Goal: Task Accomplishment & Management: Manage account settings

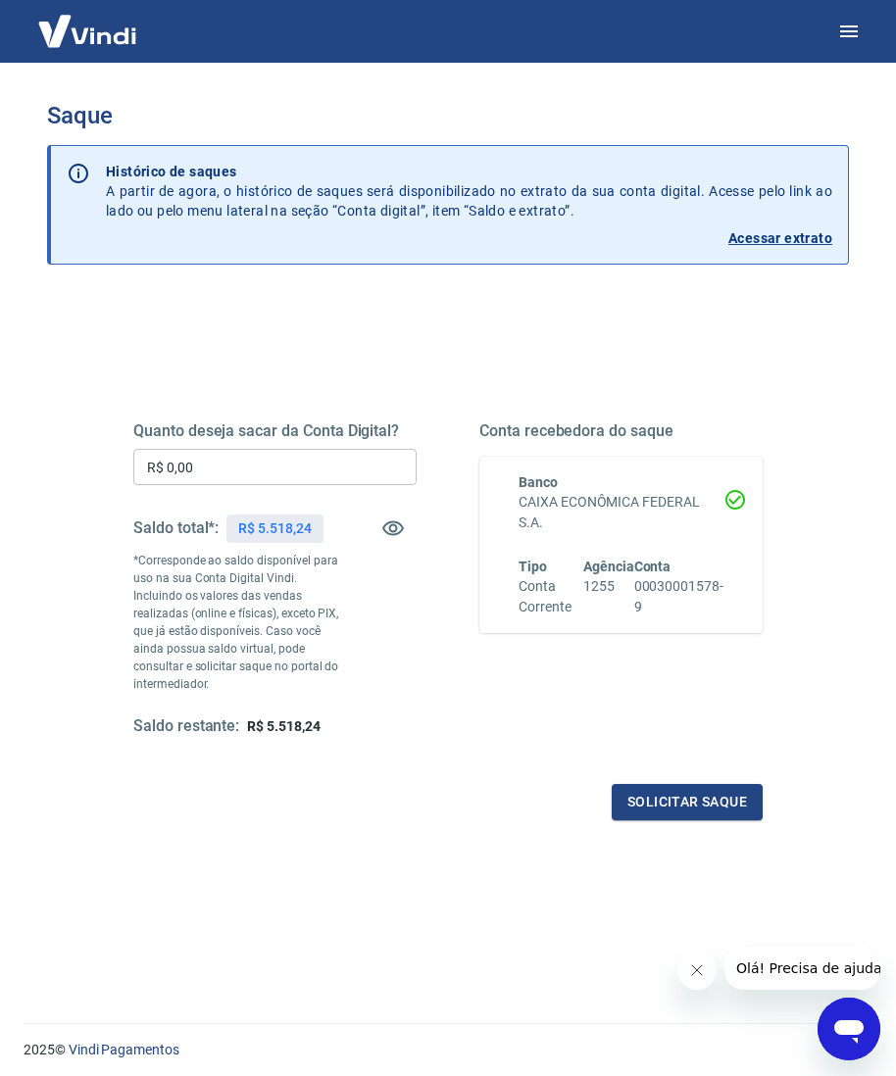
click at [345, 465] on input "R$ 0,00" at bounding box center [274, 467] width 283 height 36
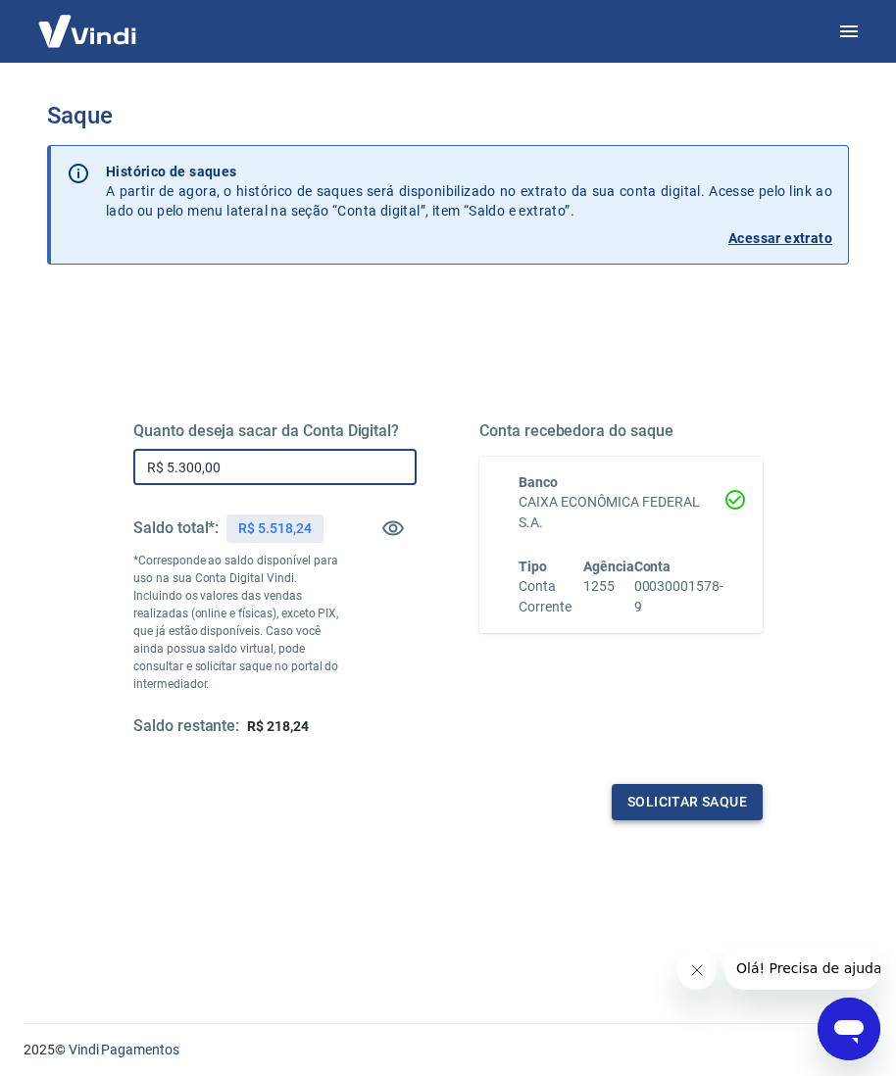
type input "R$ 5.300,00"
click at [699, 784] on button "Solicitar saque" at bounding box center [687, 802] width 151 height 36
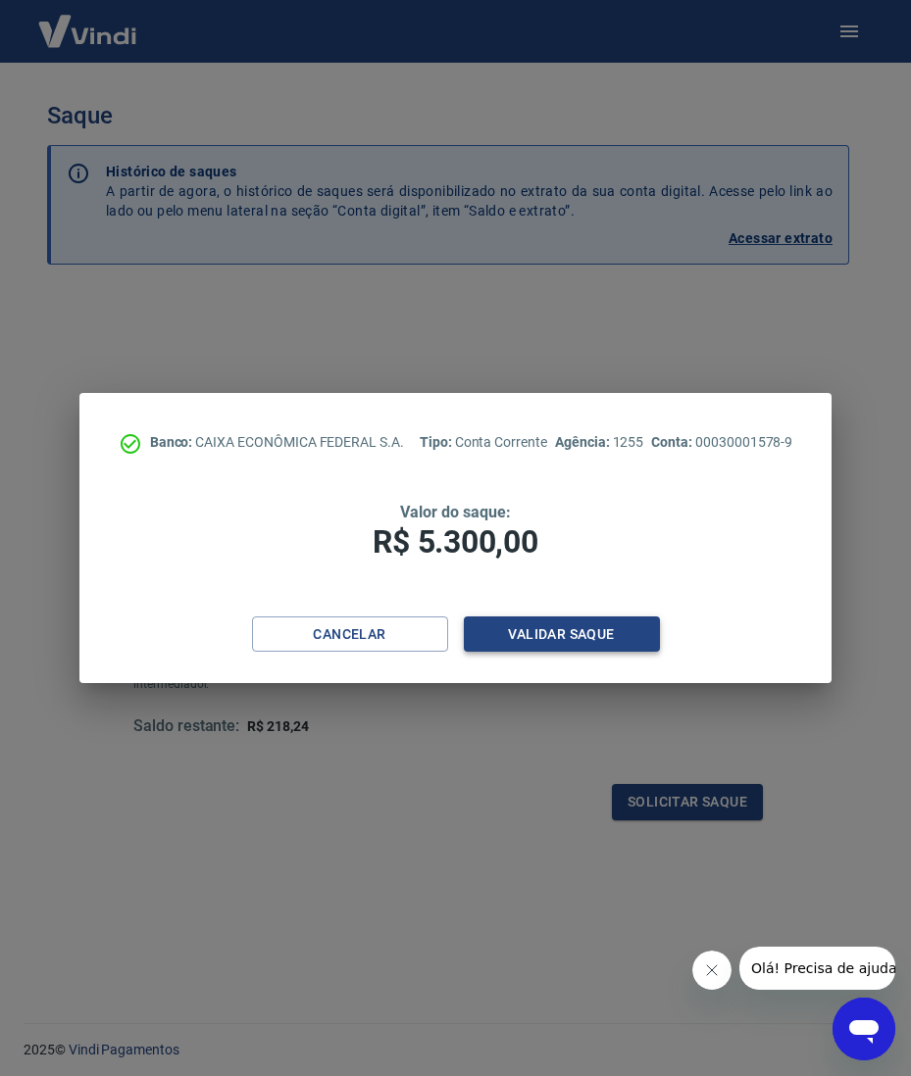
click at [547, 624] on button "Validar saque" at bounding box center [562, 635] width 196 height 36
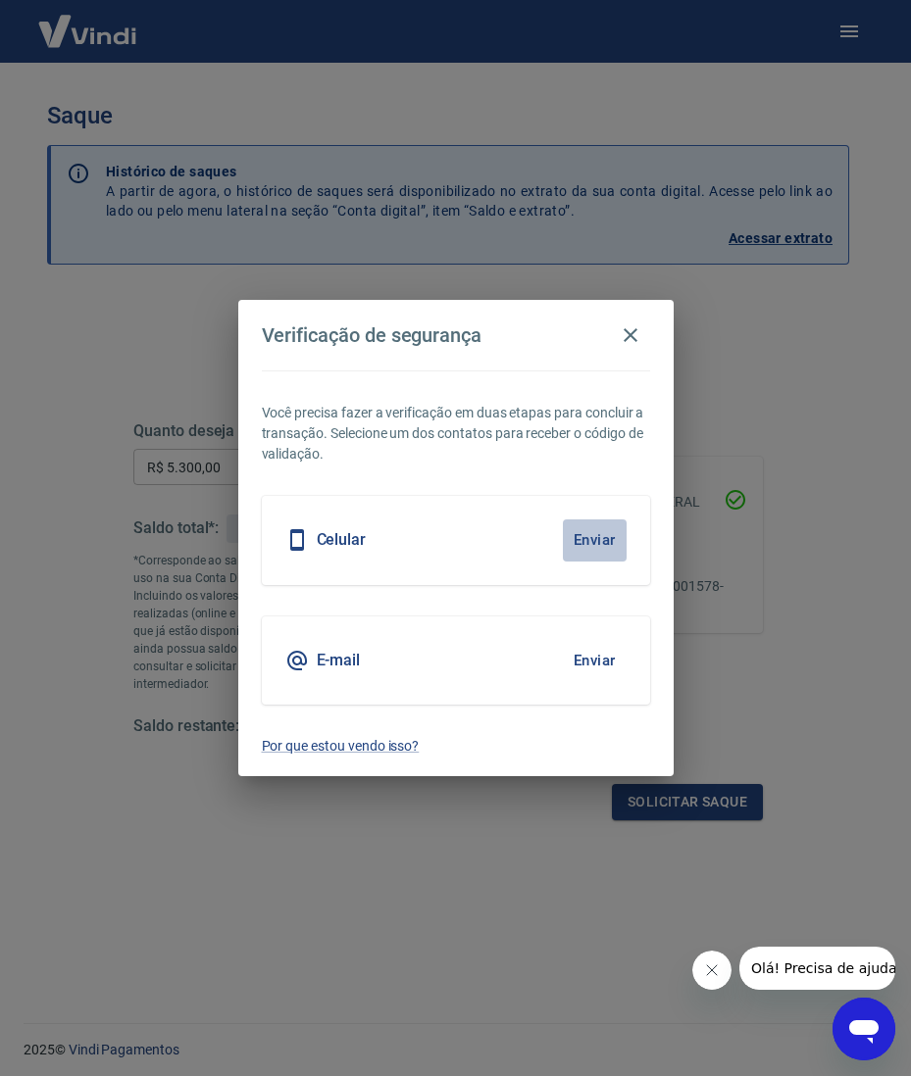
click at [582, 560] on button "Enviar" at bounding box center [595, 540] width 64 height 41
click at [571, 539] on button "Enviar" at bounding box center [595, 540] width 64 height 41
click at [527, 530] on div "Celular Enviar" at bounding box center [456, 540] width 388 height 88
click at [612, 542] on button "Enviar" at bounding box center [595, 540] width 64 height 41
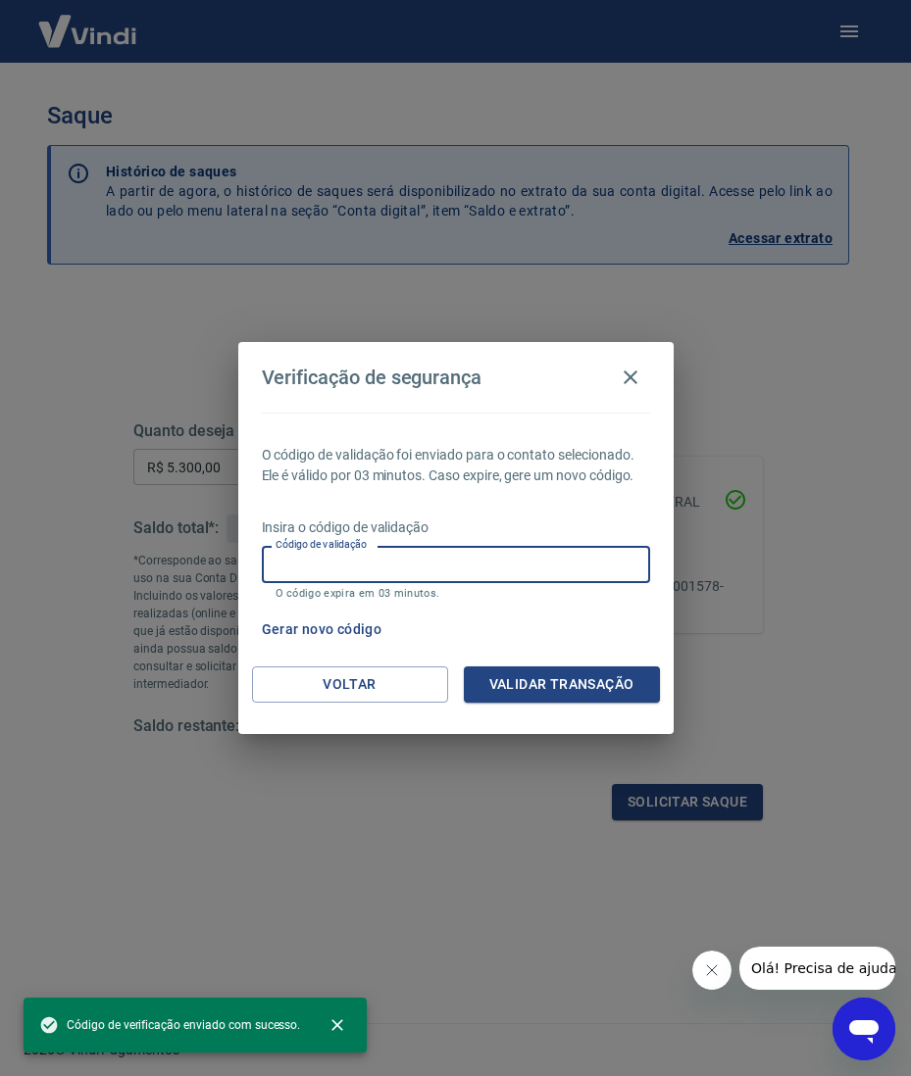
click at [464, 558] on input "Código de validação" at bounding box center [456, 564] width 388 height 36
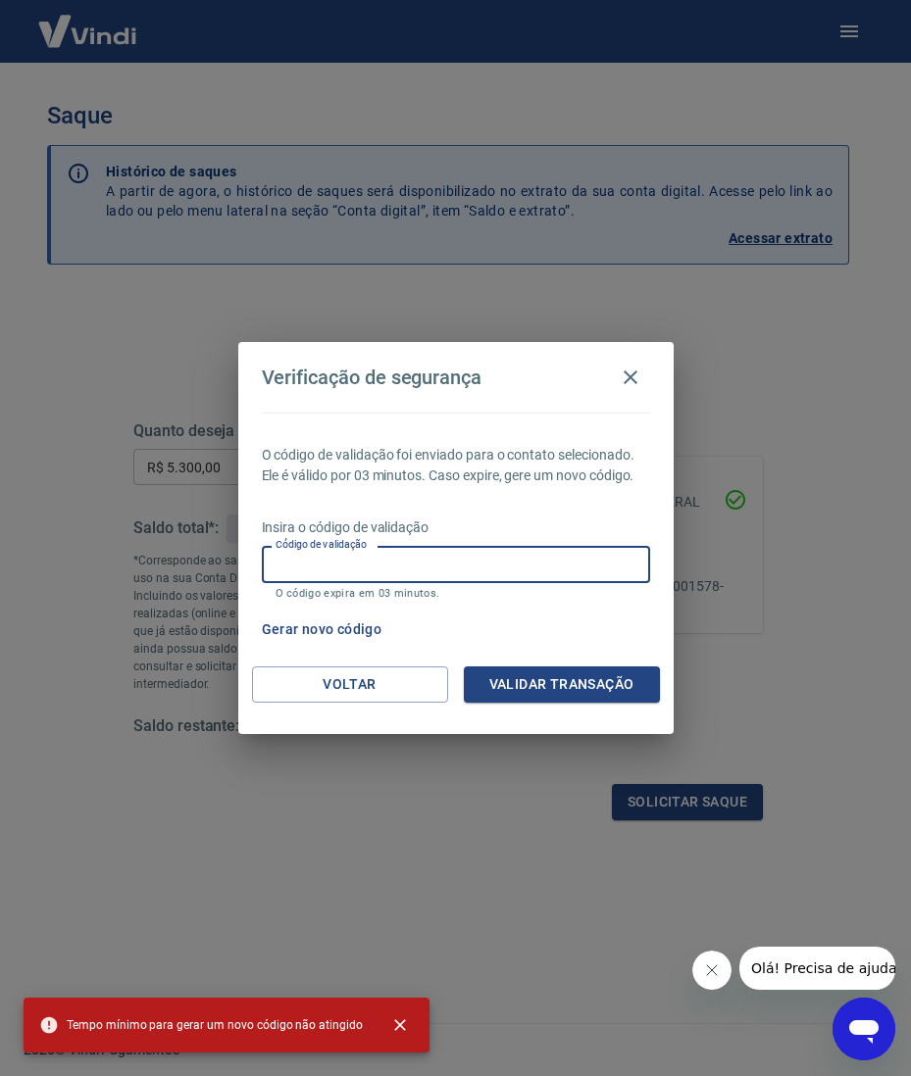
click at [443, 567] on input "Código de validação" at bounding box center [456, 564] width 388 height 36
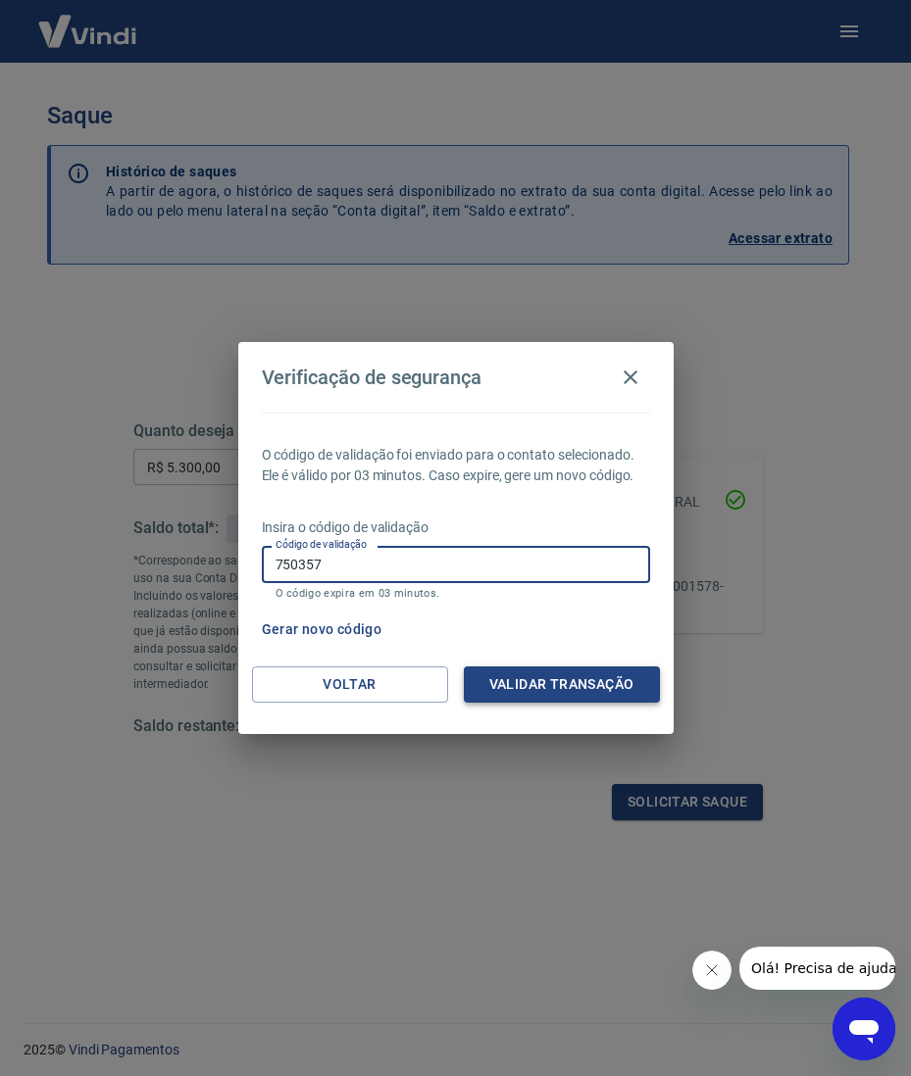
click at [518, 683] on button "Validar transação" at bounding box center [562, 685] width 196 height 36
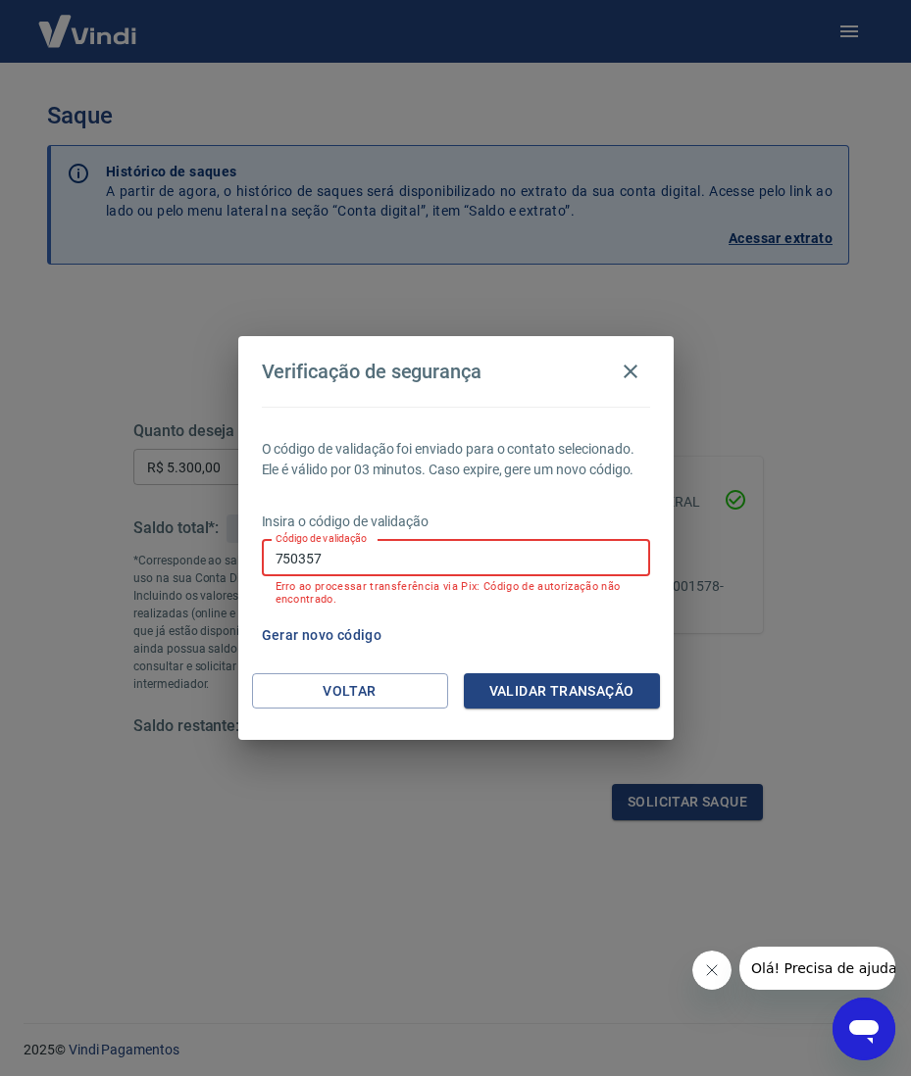
drag, startPoint x: 293, startPoint y: 548, endPoint x: 246, endPoint y: 548, distance: 47.1
click at [246, 548] on div "O código de validação foi enviado para o contato selecionado. Ele é válido por …" at bounding box center [455, 540] width 435 height 267
type input "494453"
click at [512, 688] on button "Validar transação" at bounding box center [562, 692] width 196 height 36
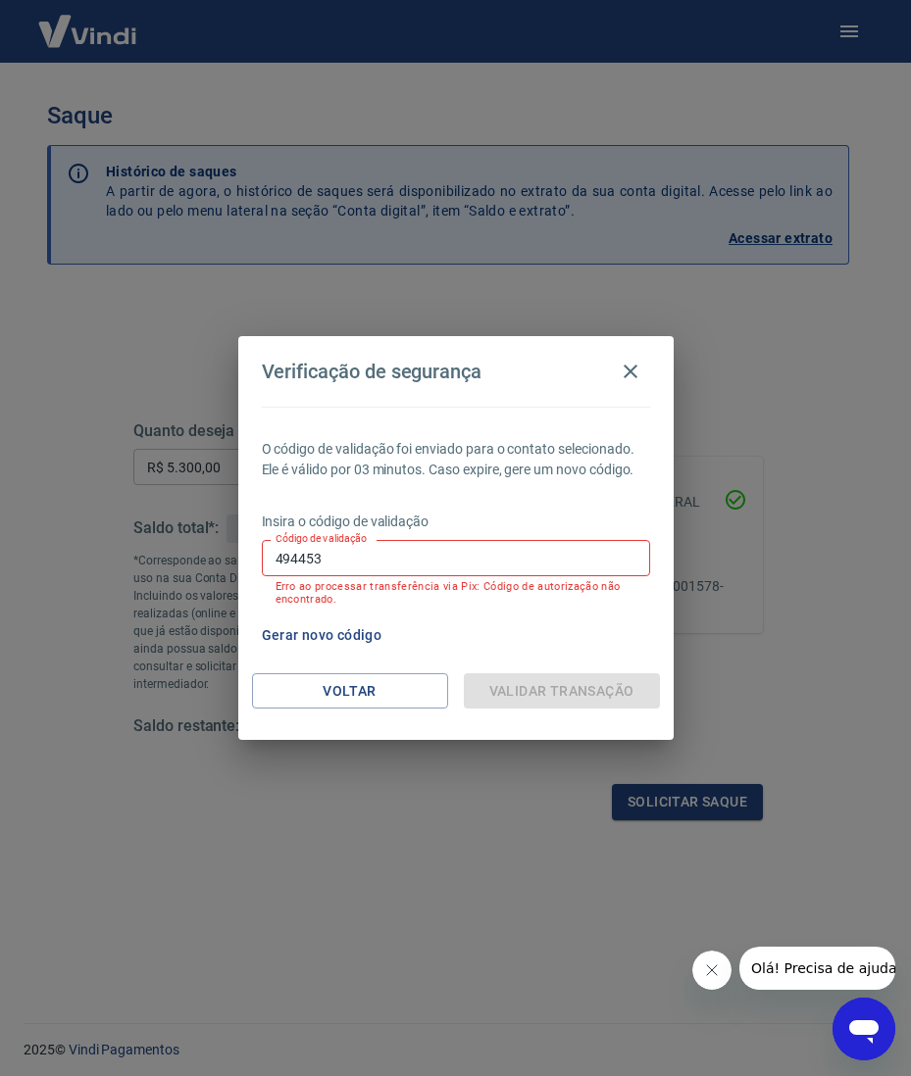
click at [364, 578] on div "Código de validação 494453 Código de validação Erro ao processar transferência …" at bounding box center [456, 573] width 388 height 66
click at [361, 561] on input "494453" at bounding box center [456, 558] width 388 height 36
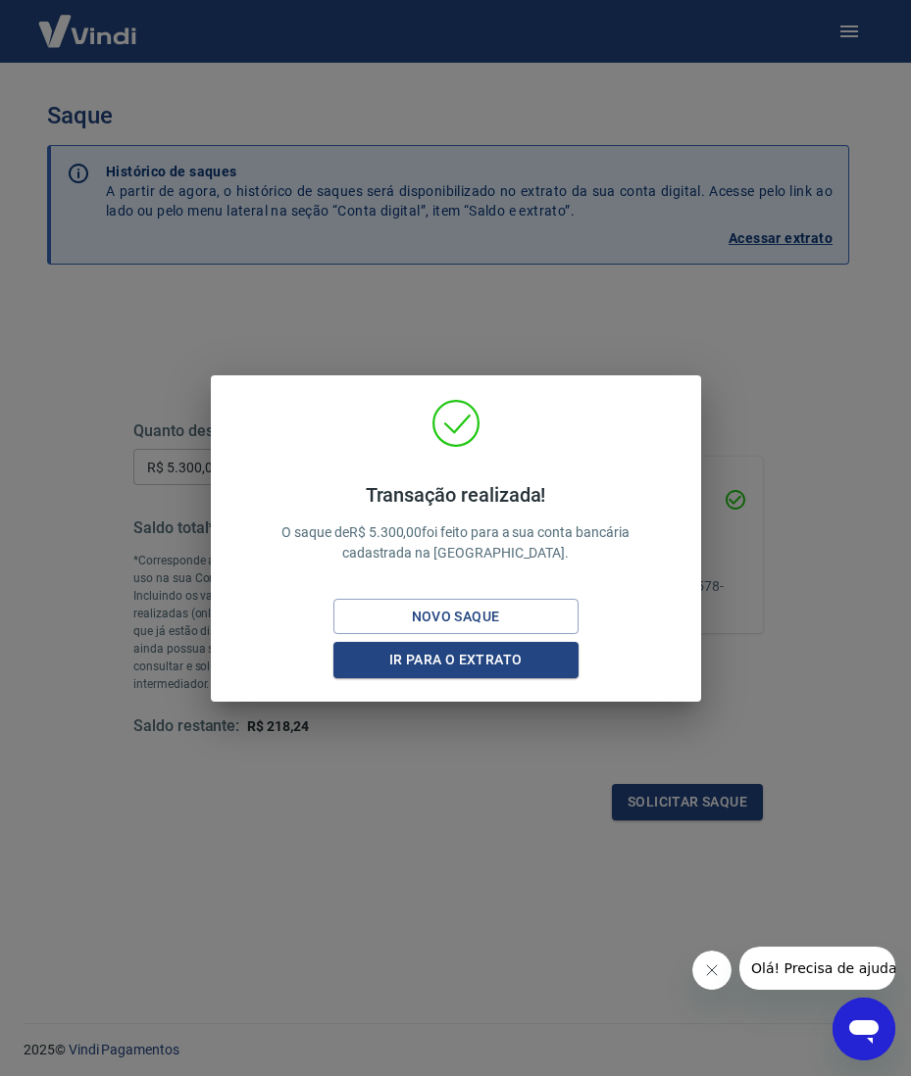
drag, startPoint x: 791, startPoint y: 484, endPoint x: 892, endPoint y: 10, distance: 485.1
click at [791, 483] on div "Transação realizada! O saque de R$ 5.300,00 foi feito para a sua conta bancária…" at bounding box center [455, 538] width 911 height 1076
